Goal: Transaction & Acquisition: Purchase product/service

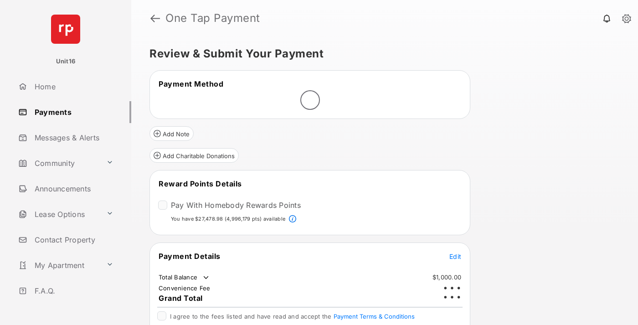
click at [455, 252] on span "Edit" at bounding box center [455, 256] width 12 height 8
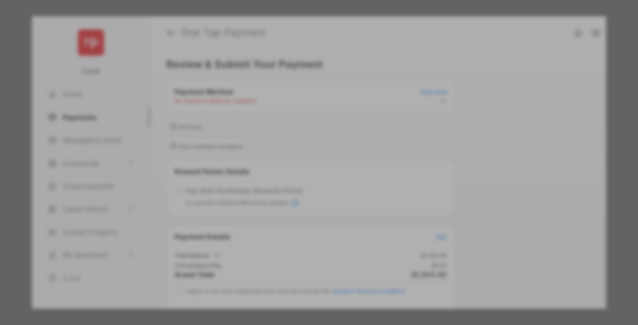
click at [302, 177] on div "Other Amount" at bounding box center [302, 182] width 148 height 15
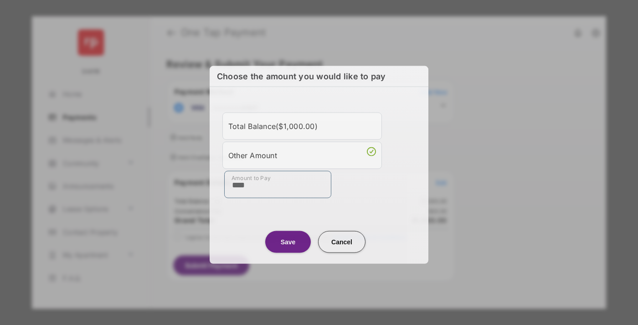
type input "****"
click at [288, 240] on button "Save" at bounding box center [288, 242] width 46 height 22
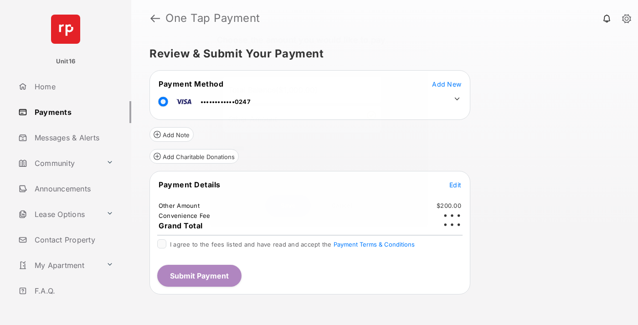
click at [457, 99] on icon at bounding box center [457, 99] width 8 height 8
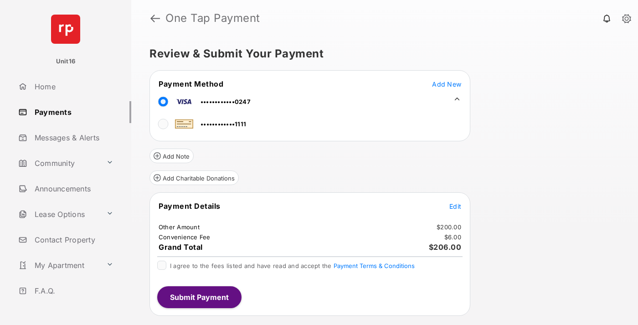
click at [455, 206] on span "Edit" at bounding box center [455, 206] width 12 height 8
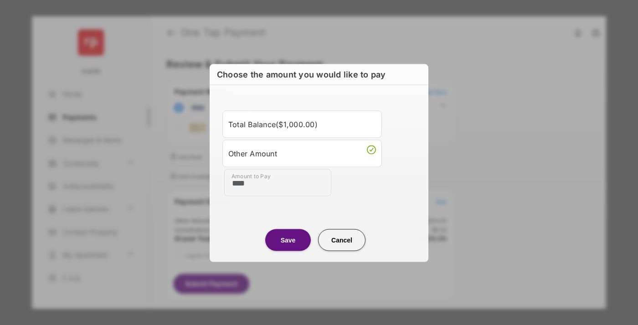
click at [288, 239] on button "Save" at bounding box center [288, 240] width 46 height 22
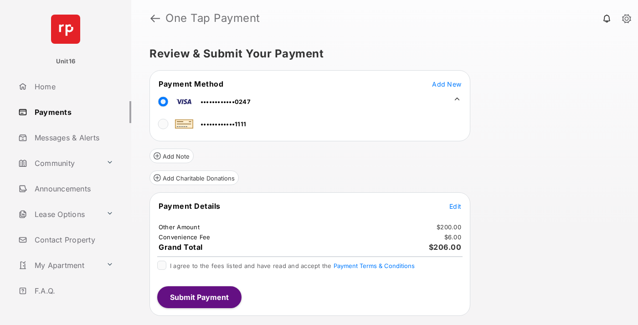
click at [199, 297] on button "Submit Payment" at bounding box center [199, 297] width 84 height 22
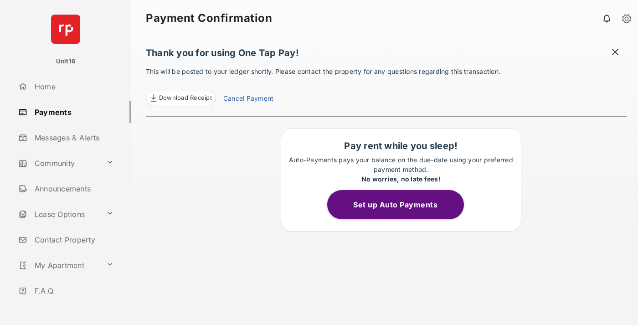
click at [248, 99] on link "Cancel Payment" at bounding box center [248, 99] width 50 height 12
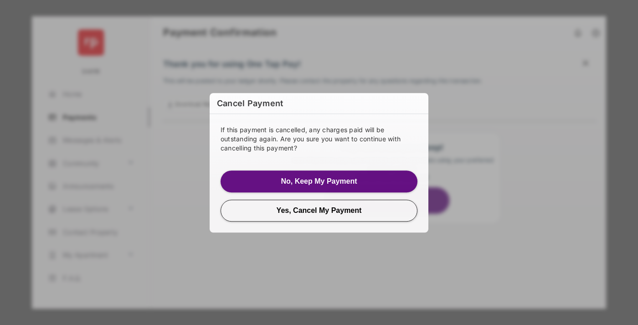
click at [319, 210] on button "Yes, Cancel My Payment" at bounding box center [319, 211] width 197 height 22
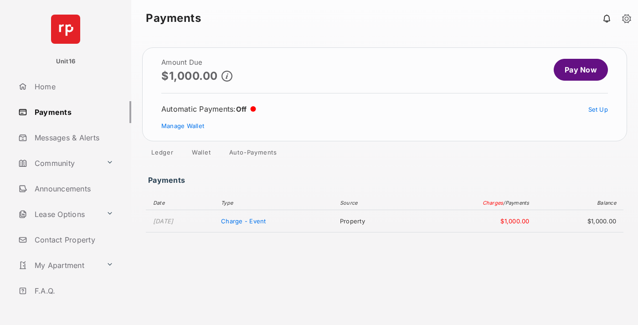
click at [183, 126] on link "Manage Wallet" at bounding box center [182, 125] width 43 height 7
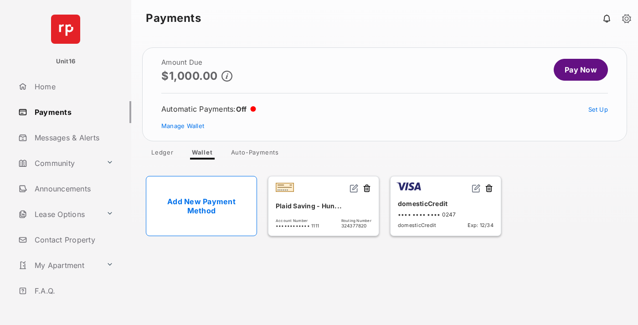
click at [489, 189] on button at bounding box center [488, 189] width 9 height 10
